Goal: Task Accomplishment & Management: Complete application form

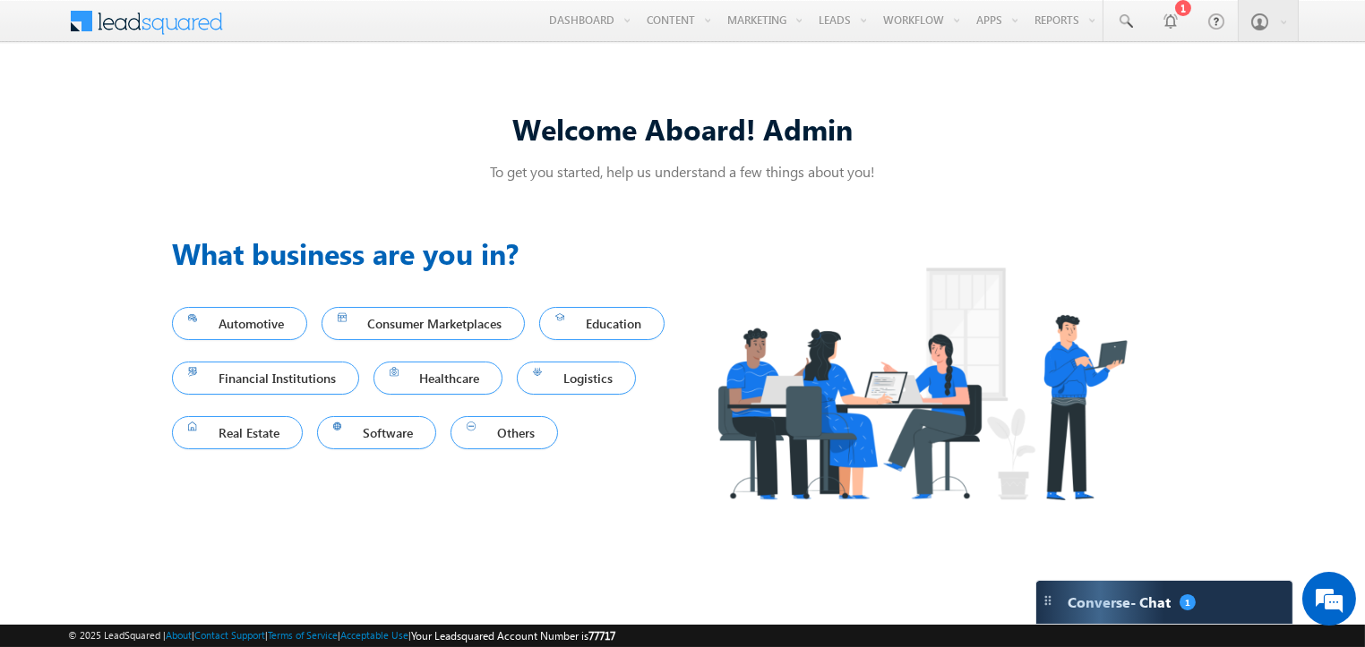
click at [1128, 625] on div "© 2025 LeadSquared | About | Contact Support | Terms of Service | Acceptable Us…" at bounding box center [682, 636] width 1365 height 22
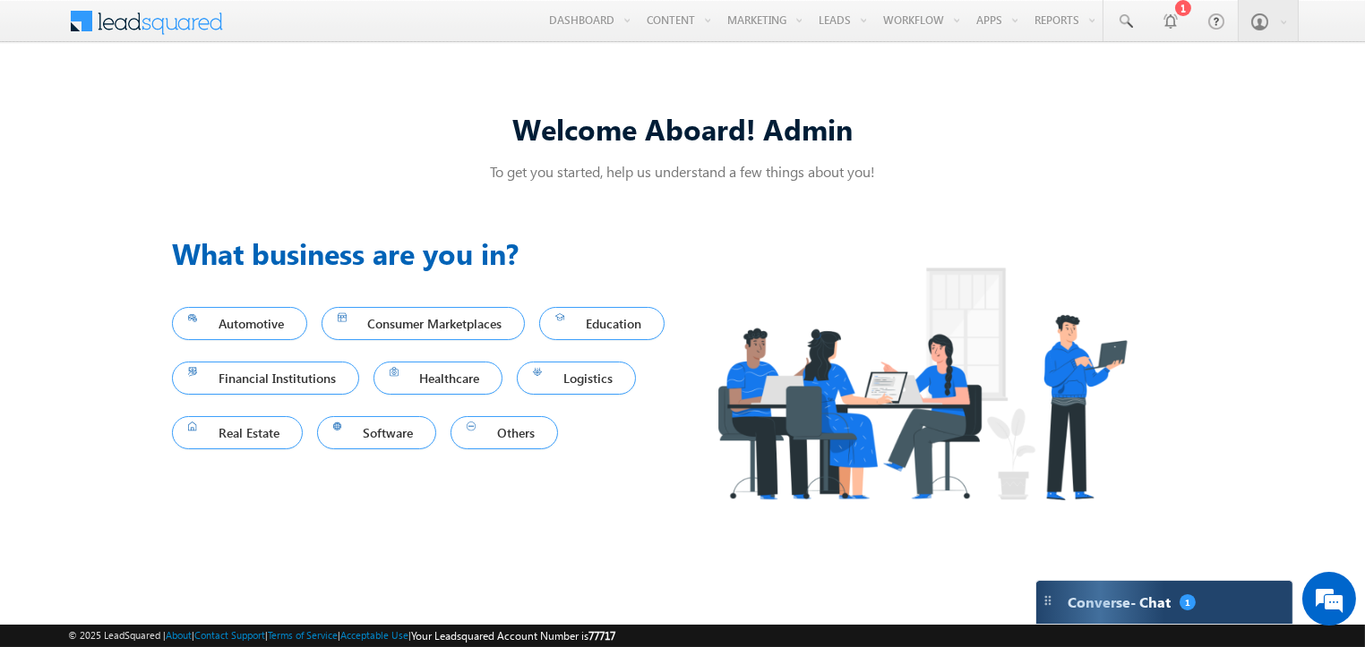
click at [1134, 615] on div "Converse - Chat 1" at bounding box center [1164, 602] width 256 height 43
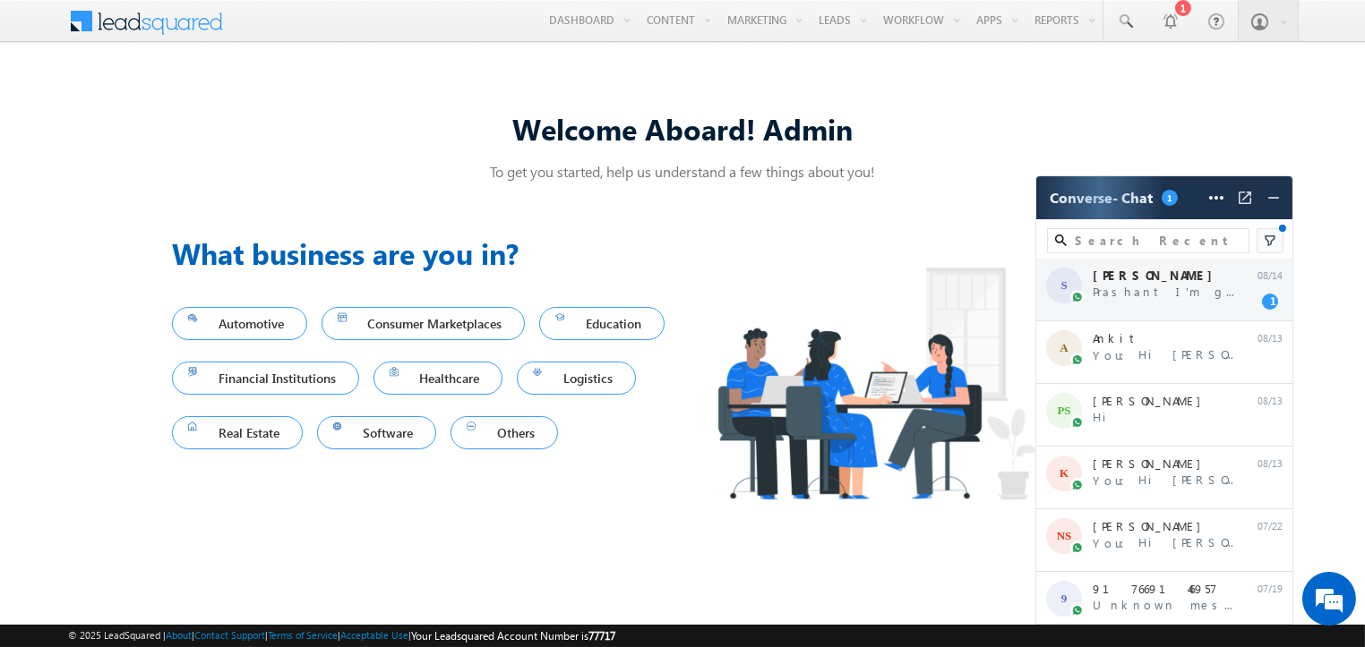
click at [1172, 303] on div "S Suryansh Prashant I'm going for lunch, if any tic... 08/14 1" at bounding box center [1164, 290] width 256 height 63
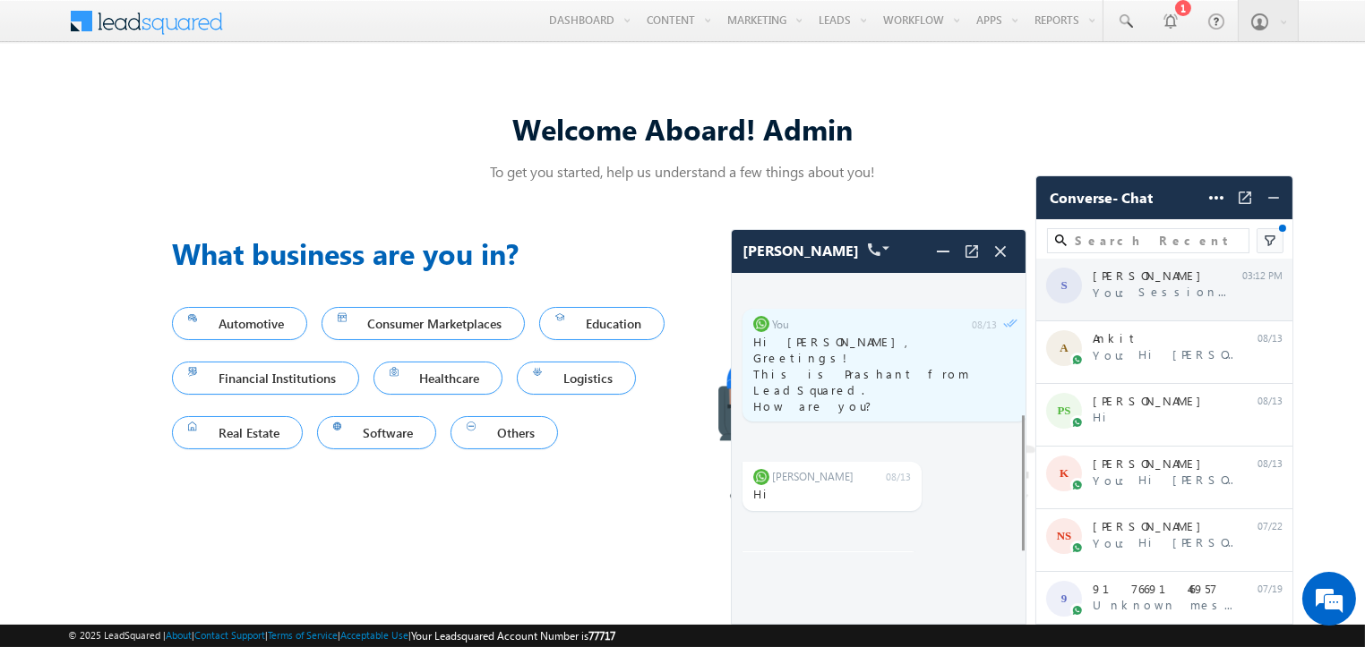
scroll to position [293, 0]
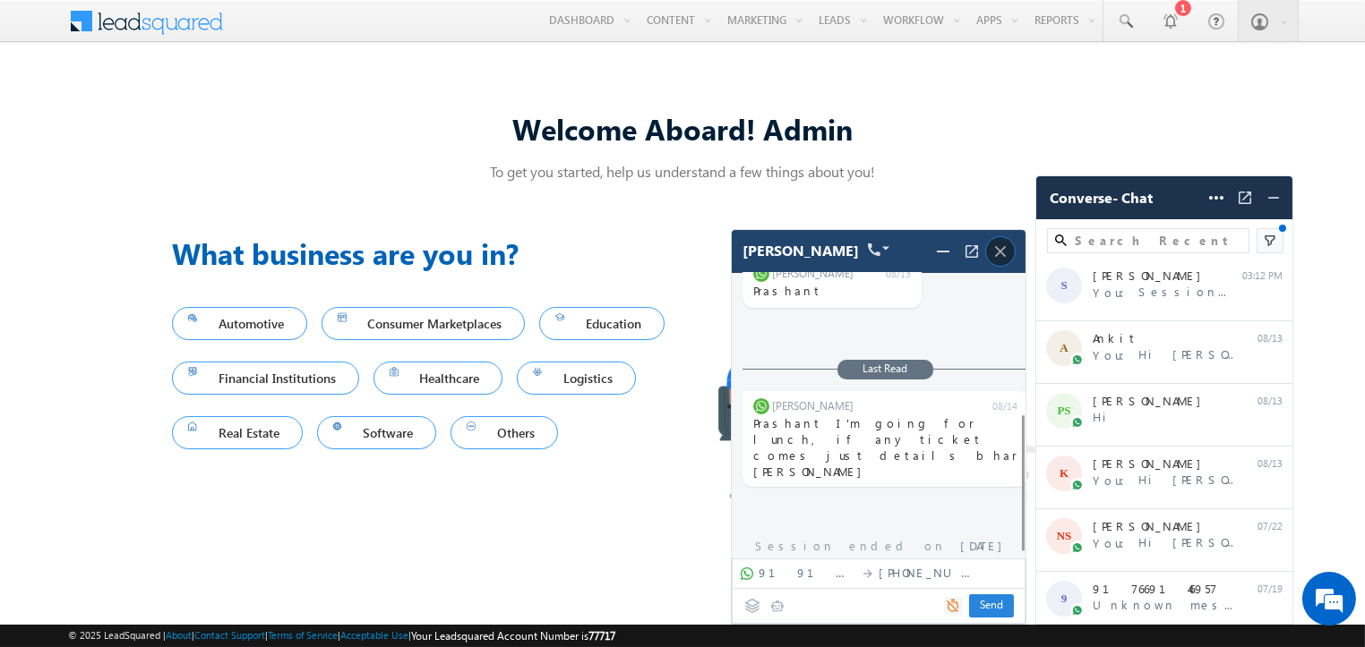
click at [1005, 252] on img at bounding box center [1000, 252] width 20 height 20
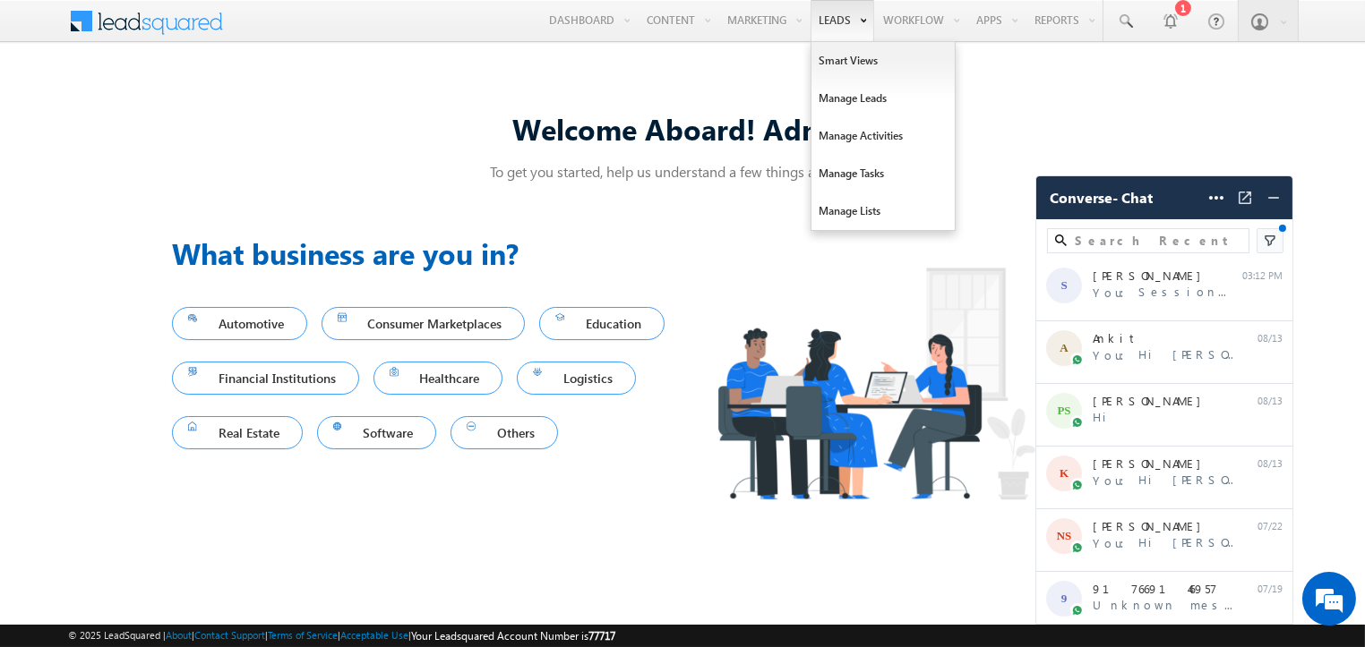
scroll to position [0, 0]
click at [852, 108] on link "Manage Leads" at bounding box center [882, 99] width 143 height 38
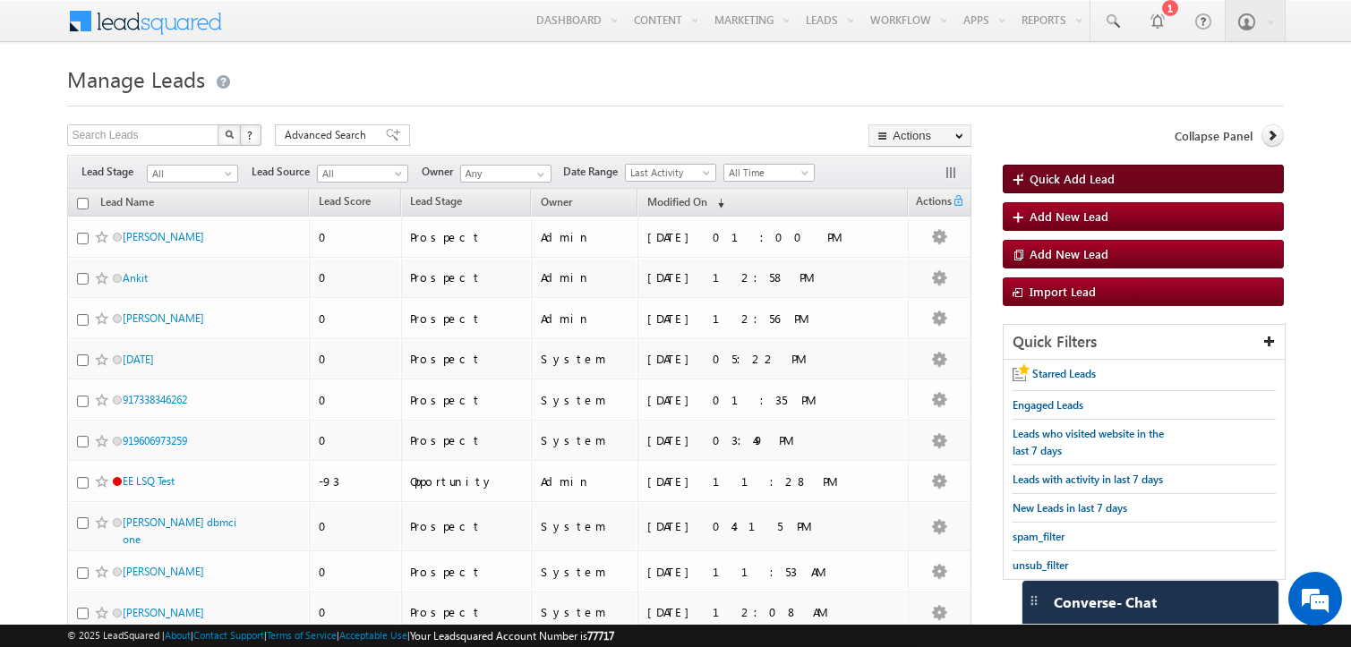
click at [1044, 167] on link "Quick Add Lead" at bounding box center [1143, 179] width 280 height 29
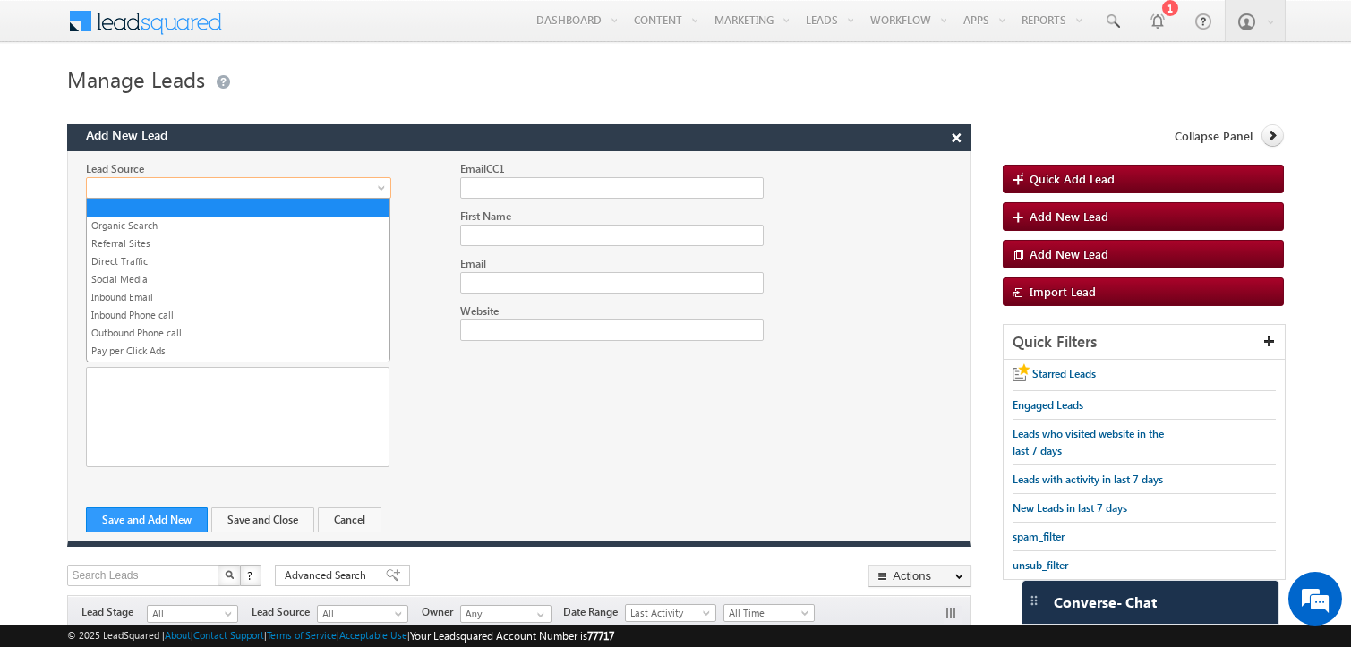
click at [295, 182] on span at bounding box center [234, 188] width 294 height 16
click at [260, 218] on link "Organic Search" at bounding box center [238, 226] width 303 height 16
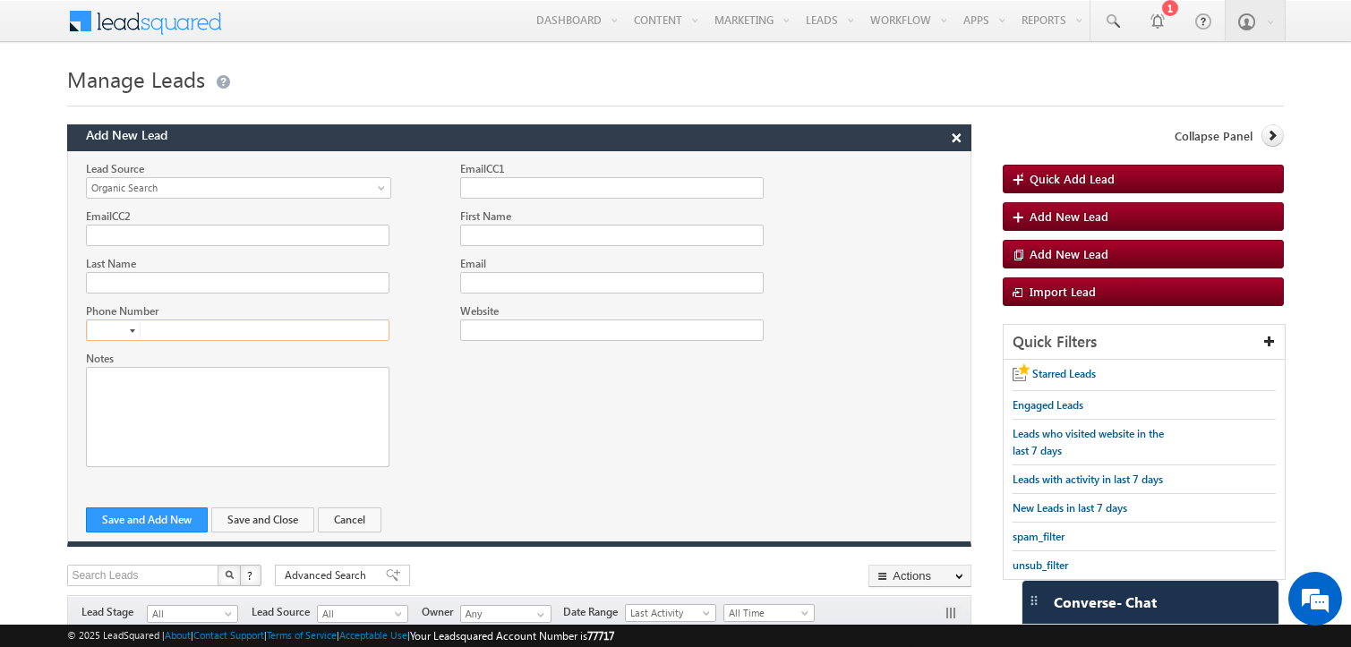
click at [190, 328] on input "text" at bounding box center [238, 330] width 304 height 21
type input "+91"
click at [505, 245] on div at bounding box center [519, 231] width 903 height 47
click at [509, 231] on input "First Name" at bounding box center [611, 235] width 303 height 21
type input "Misfits"
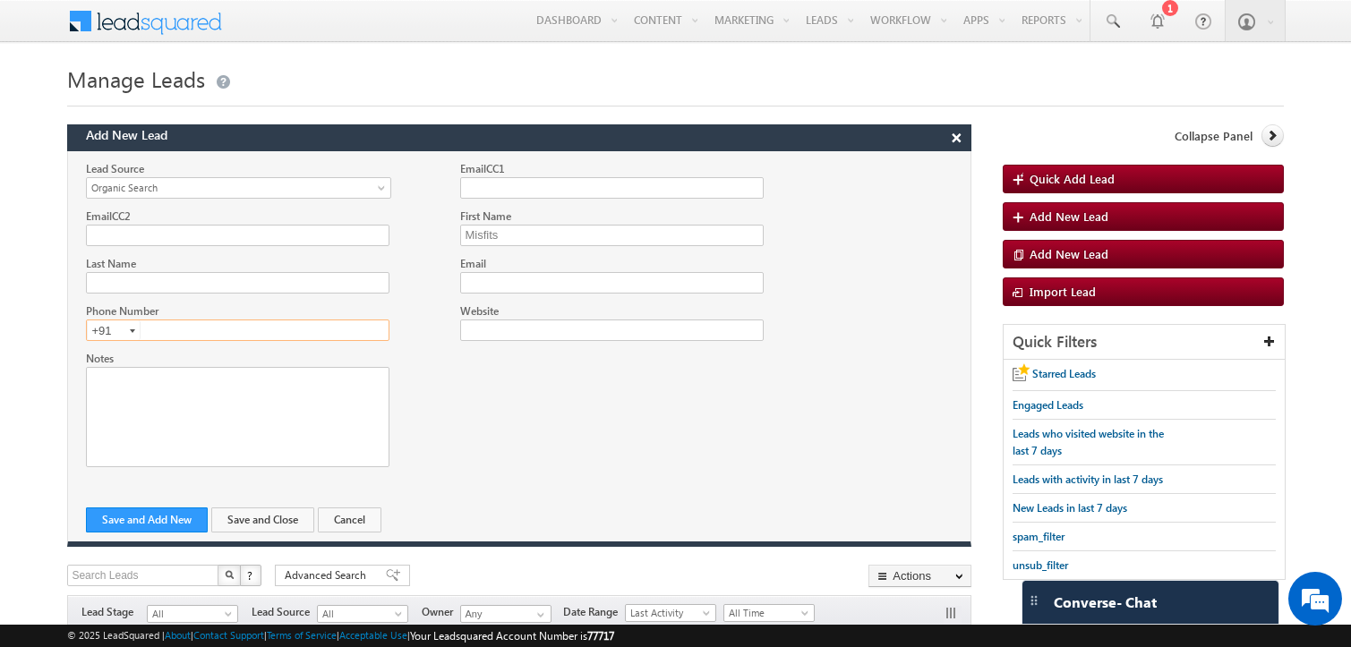
click at [278, 338] on input "text" at bounding box center [238, 330] width 304 height 21
paste input "9218028200"
type input "9218028200"
click at [247, 516] on button "Save and Close" at bounding box center [262, 520] width 103 height 25
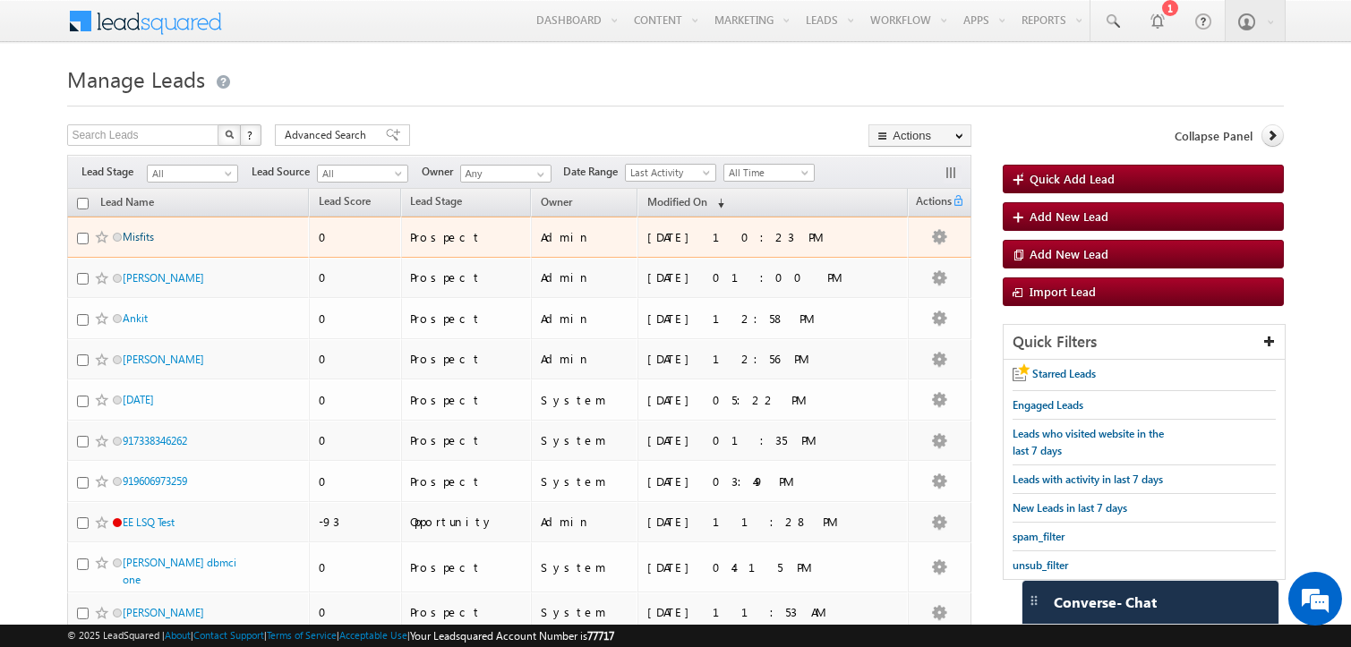
click at [150, 235] on link "Misfits" at bounding box center [138, 236] width 31 height 13
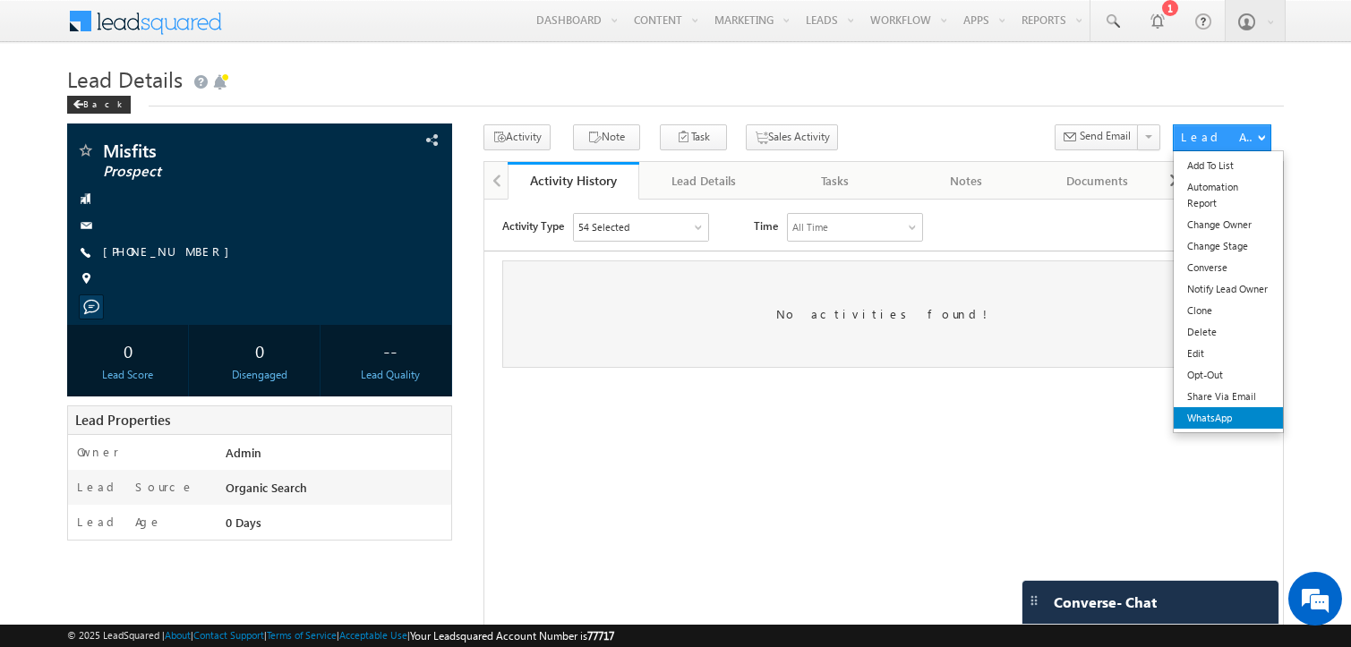
click at [1200, 415] on link "WhatsApp" at bounding box center [1228, 417] width 109 height 21
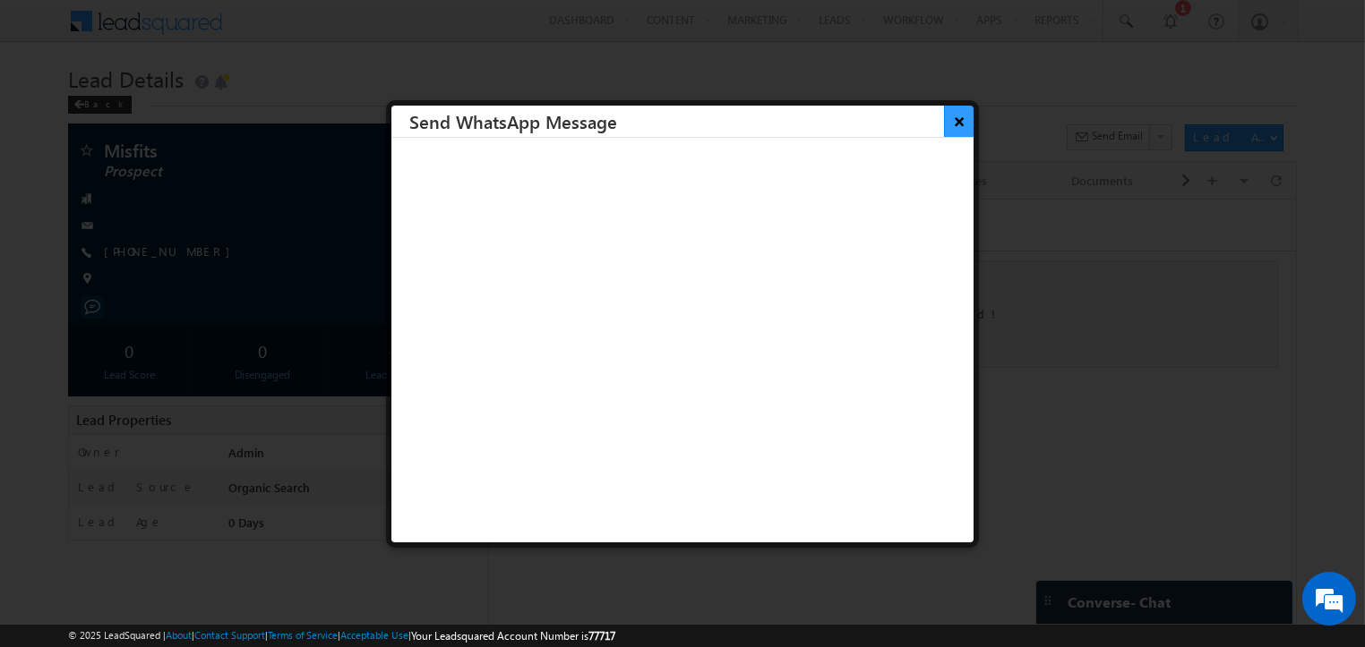
click at [949, 132] on button "×" at bounding box center [959, 121] width 30 height 31
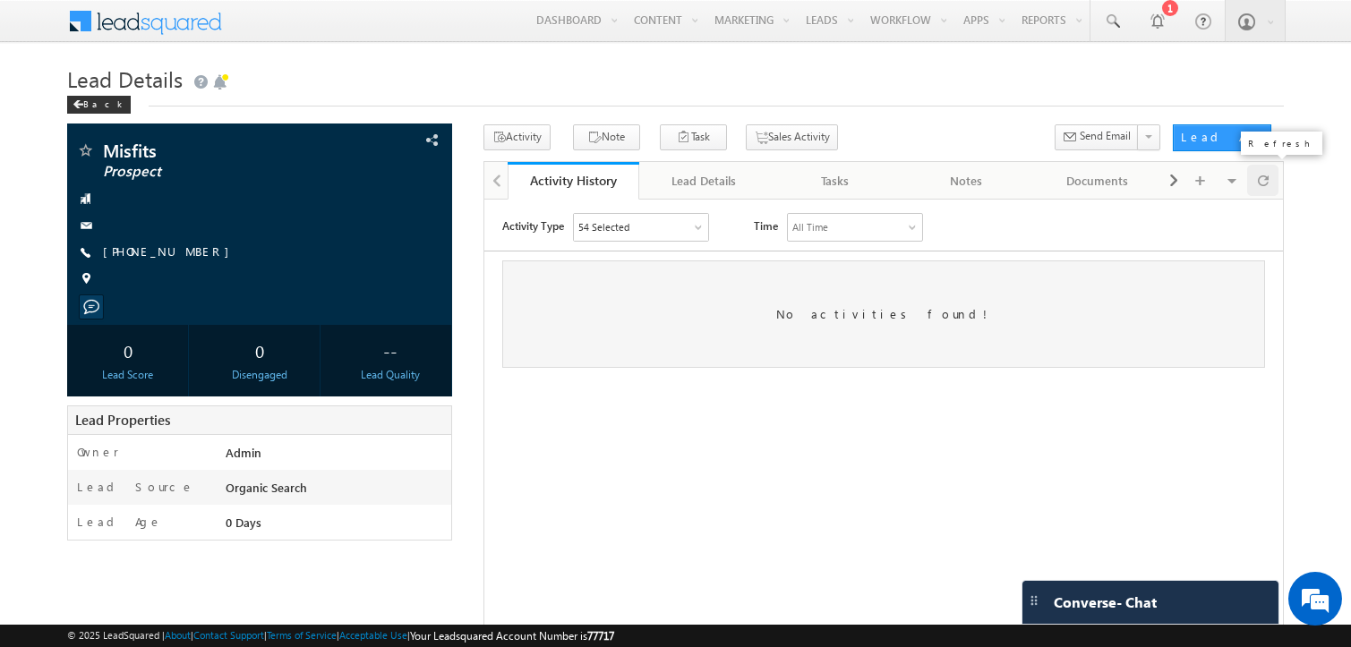
click at [1258, 173] on span at bounding box center [1263, 180] width 11 height 31
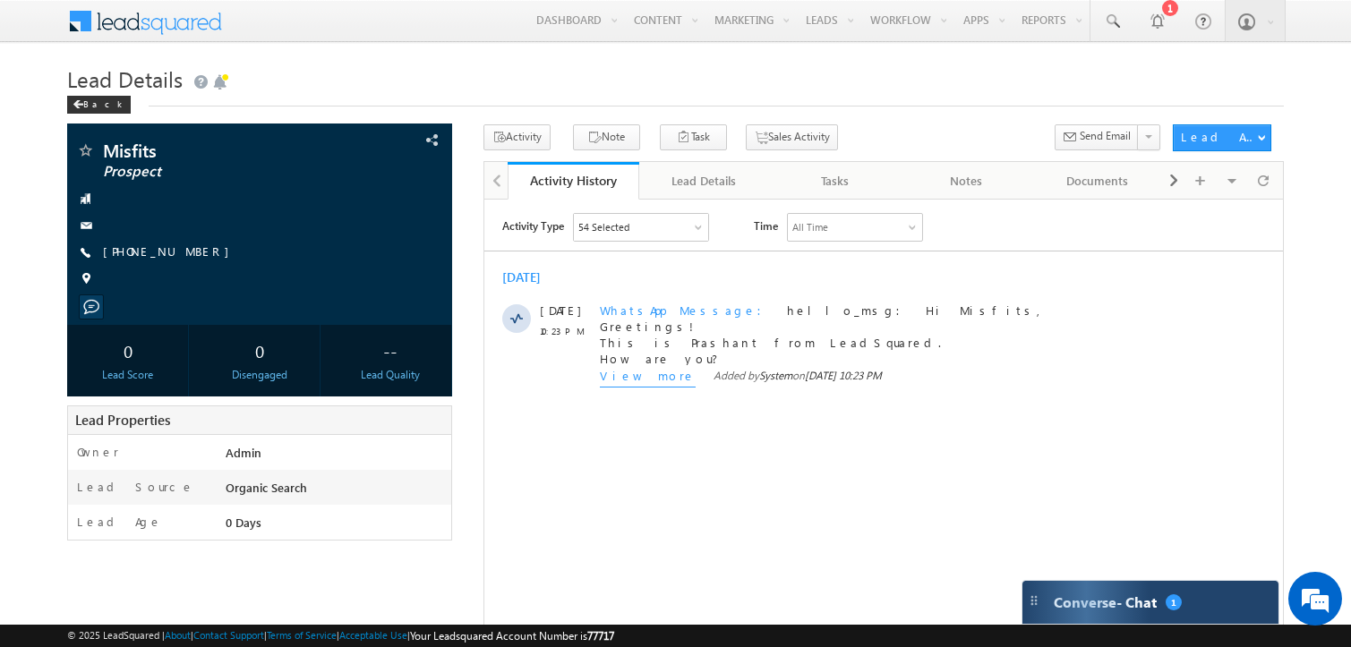
click at [1135, 598] on div "Converse - Chat 1" at bounding box center [1151, 602] width 256 height 43
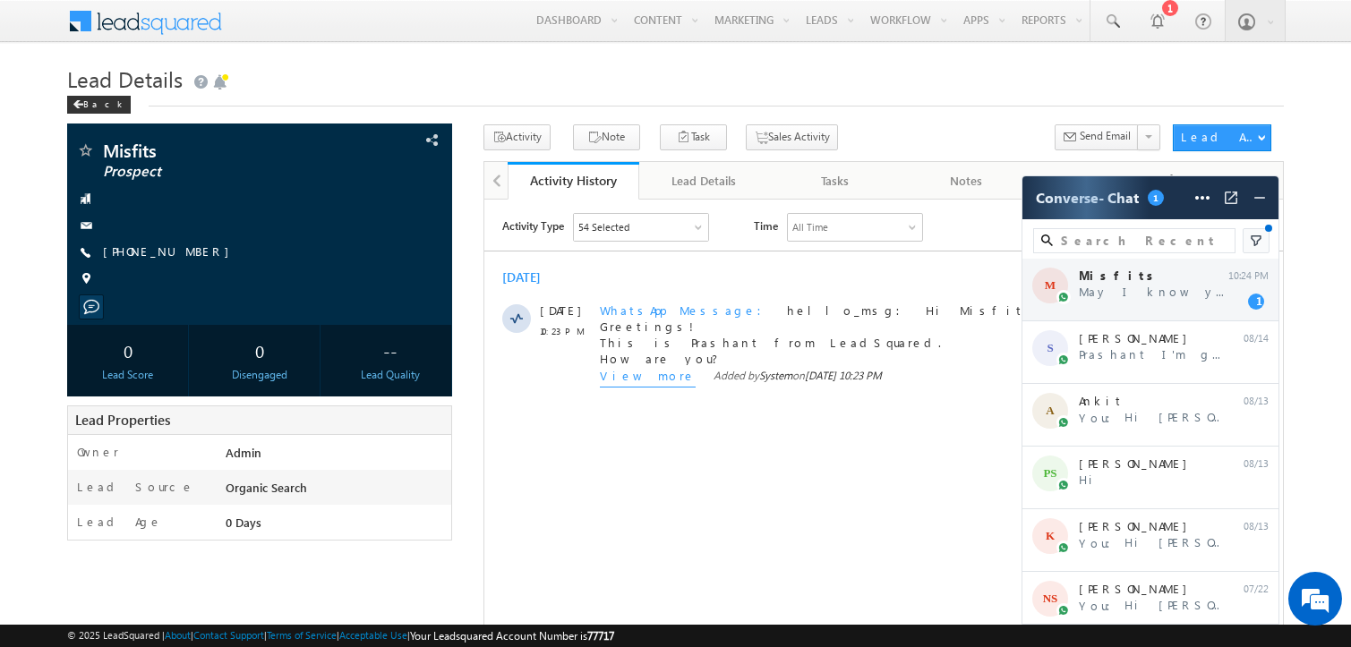
click at [1211, 300] on div "M Misfits May I know your name, please? 10:24 PM 1" at bounding box center [1151, 290] width 256 height 63
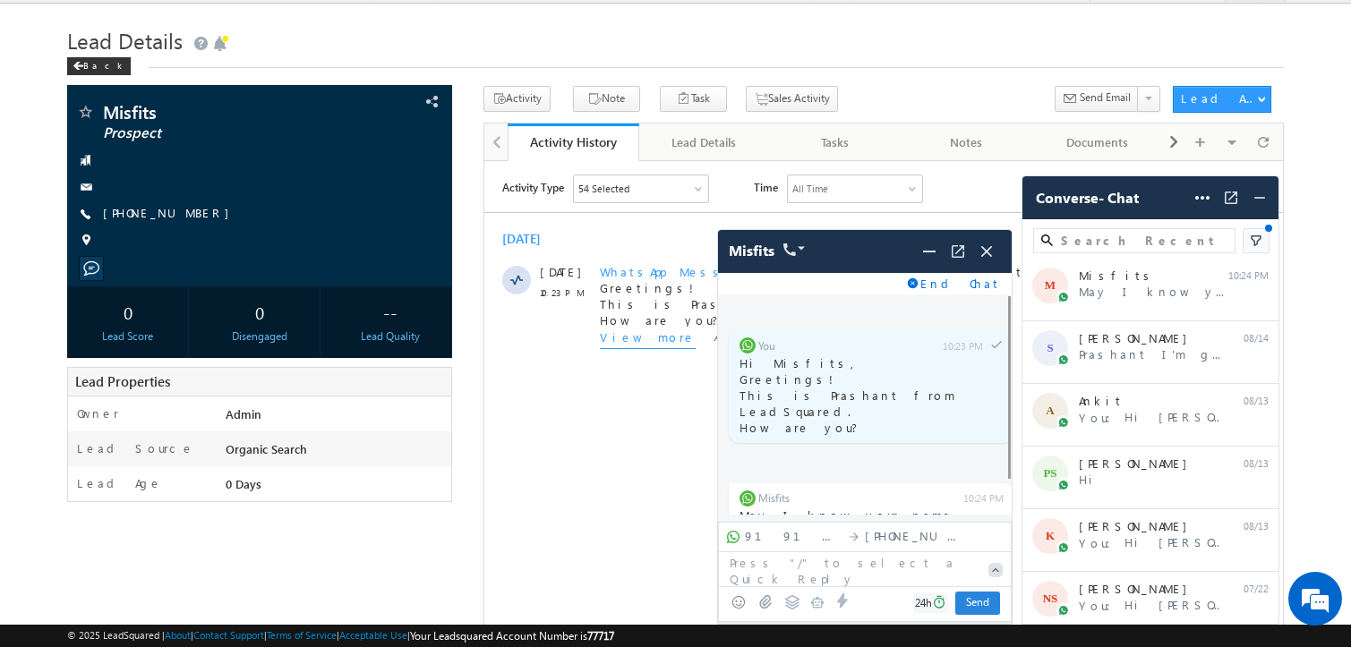
scroll to position [41, 0]
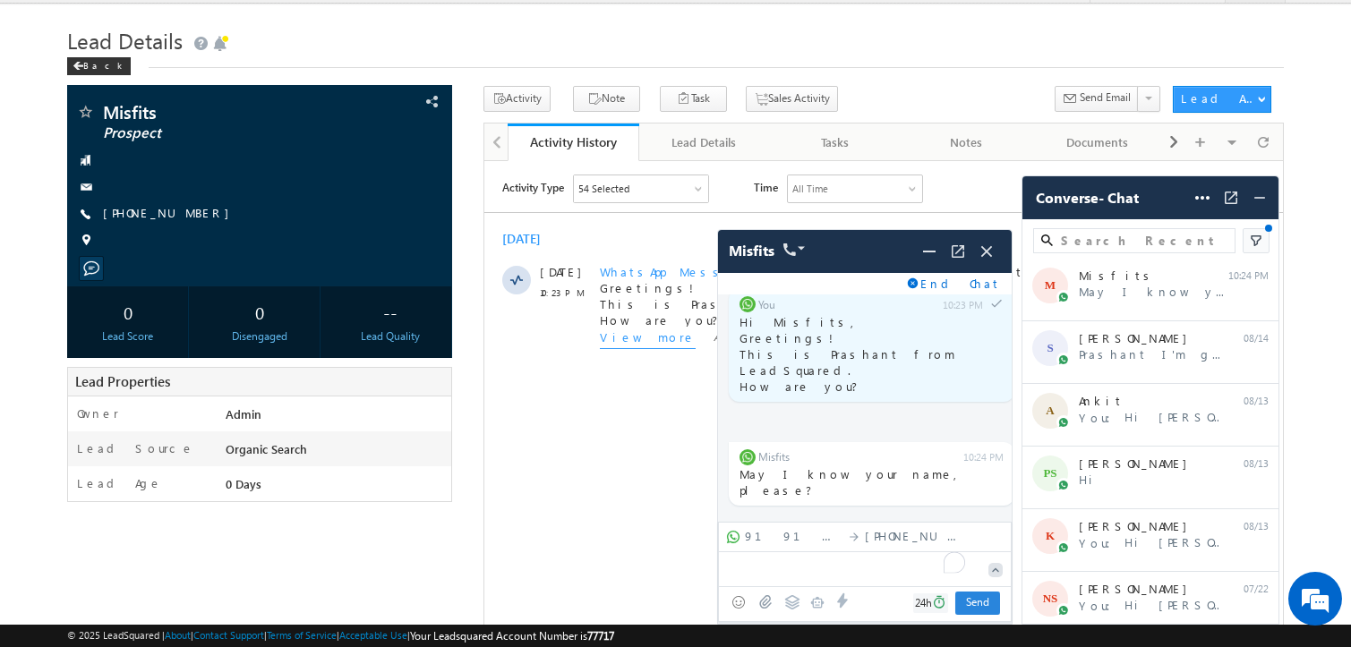
click at [793, 575] on textarea "To enrich screen reader interactions, please activate Accessibility in Grammarl…" at bounding box center [849, 568] width 261 height 32
type textarea "T"
type textarea "Prashant"
click at [980, 606] on span "Send" at bounding box center [977, 603] width 45 height 23
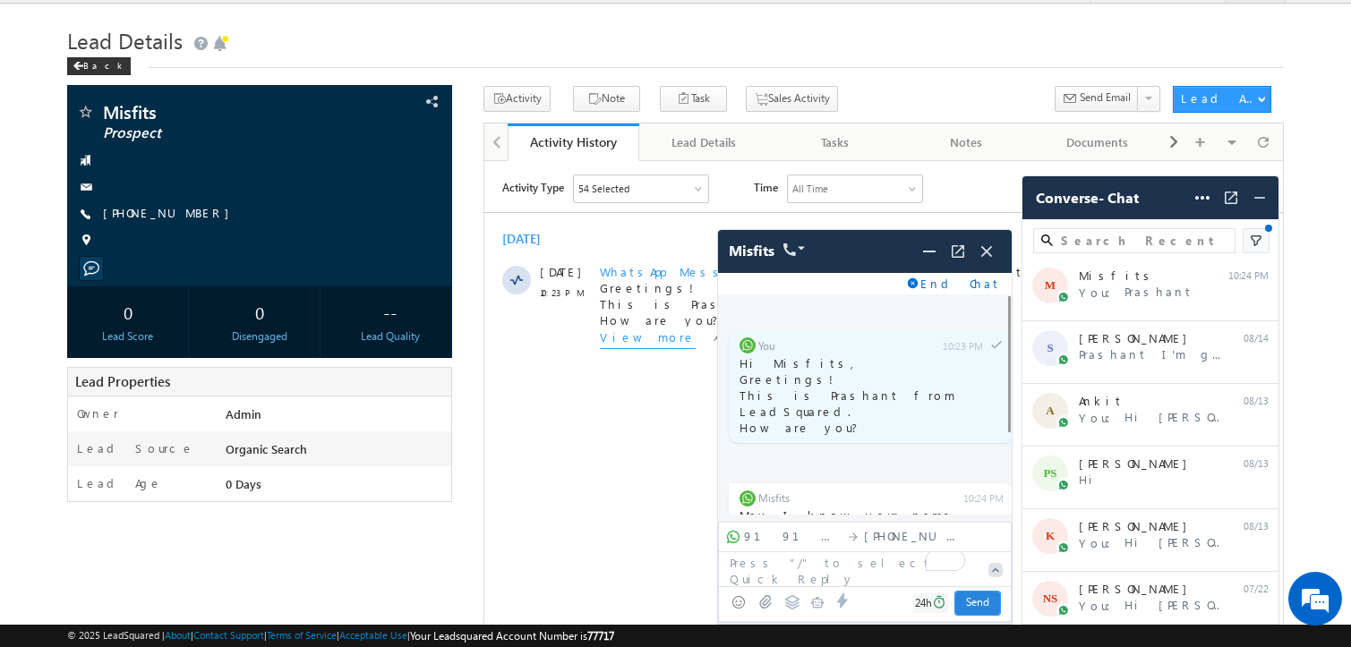
scroll to position [131, 0]
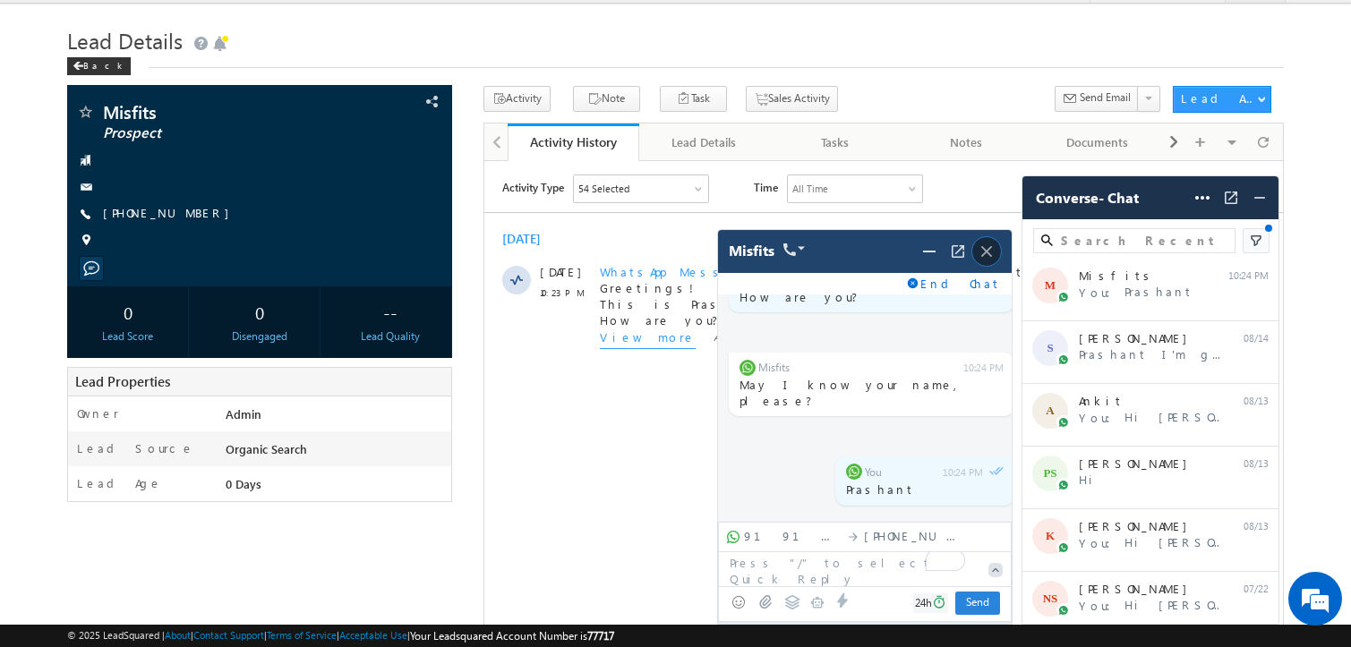
click at [991, 251] on img at bounding box center [987, 252] width 20 height 20
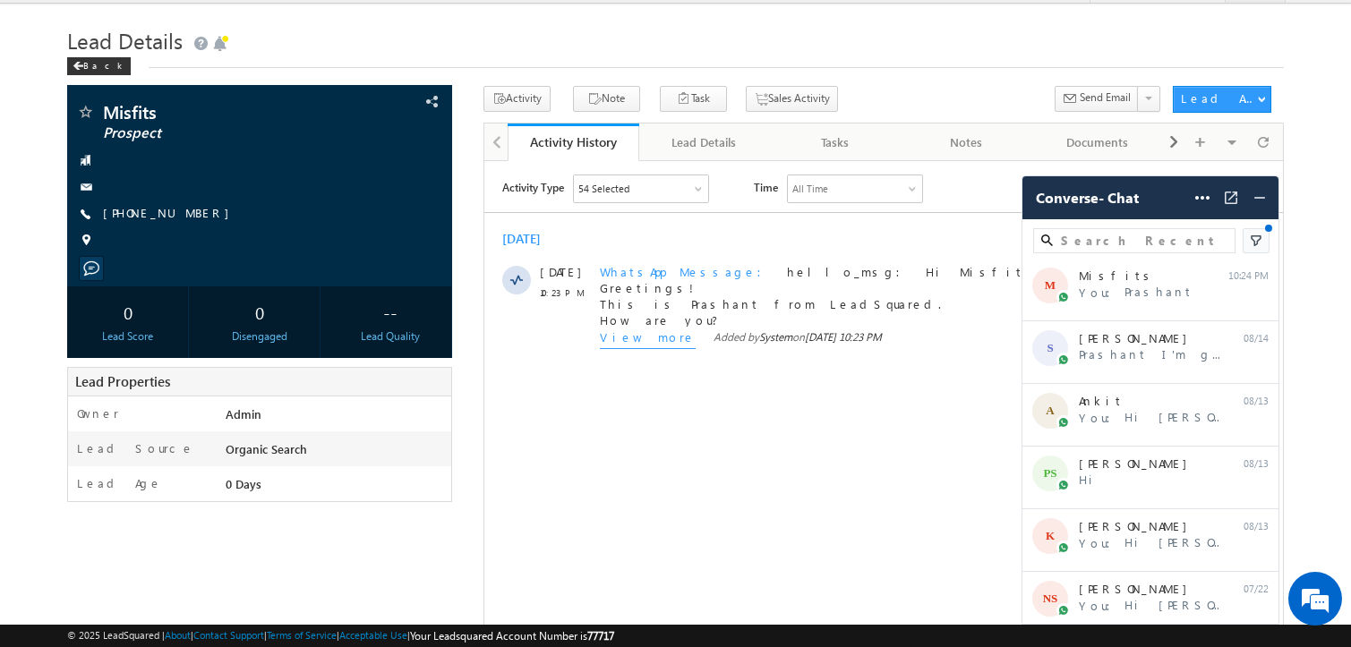
scroll to position [0, 0]
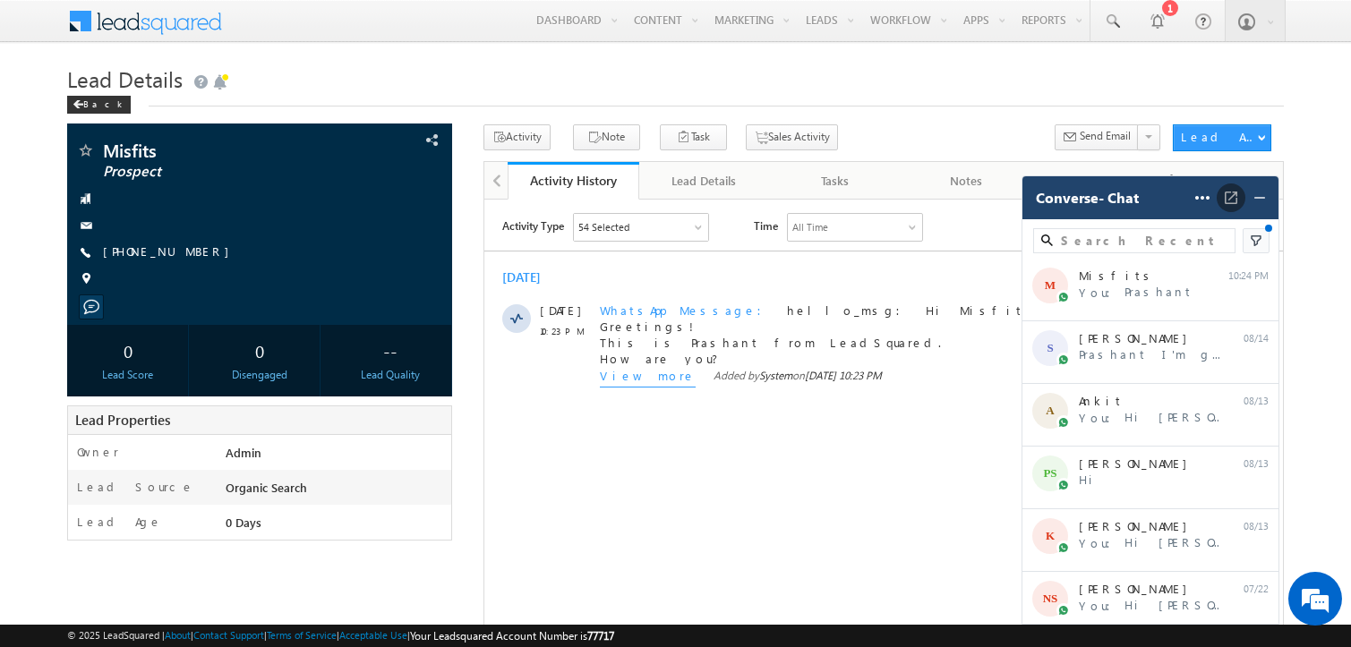
click at [1228, 194] on img at bounding box center [1231, 198] width 18 height 18
